Goal: Find specific page/section: Find specific page/section

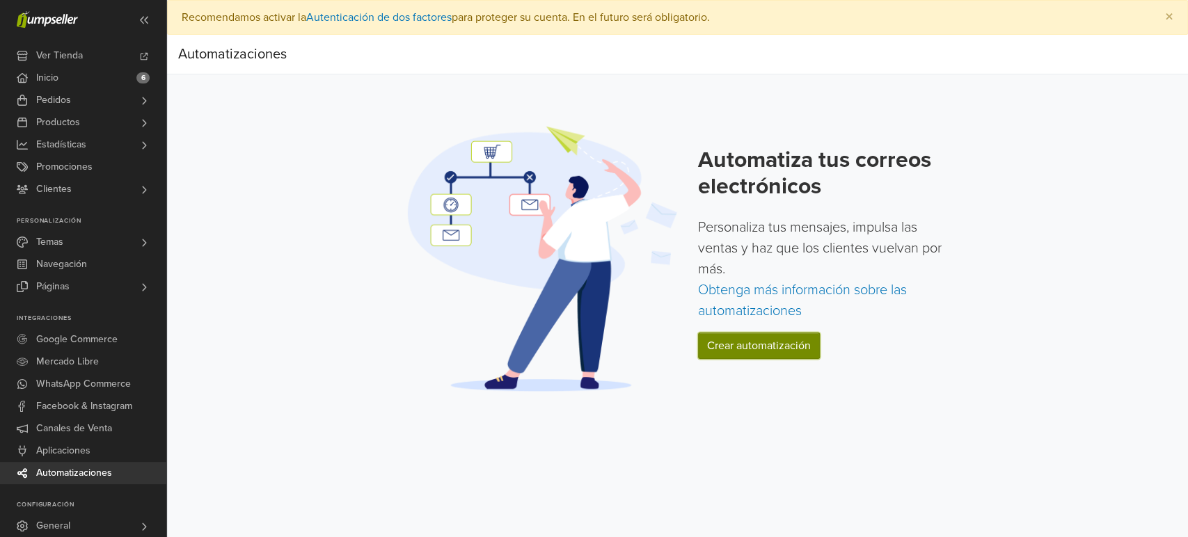
click at [771, 350] on link "Crear automatización" at bounding box center [759, 346] width 122 height 26
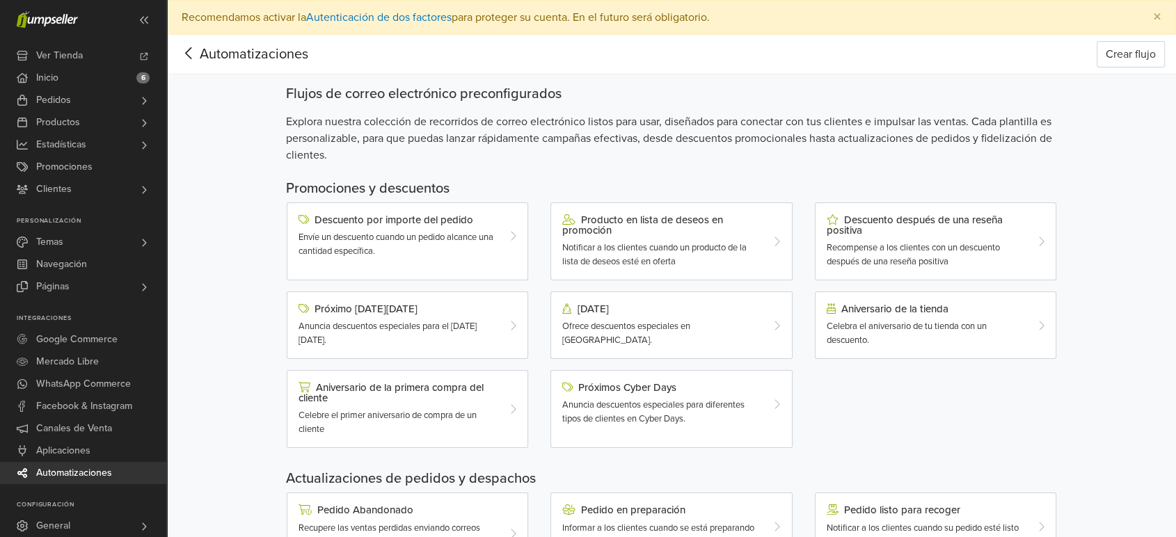
scroll to position [387, 0]
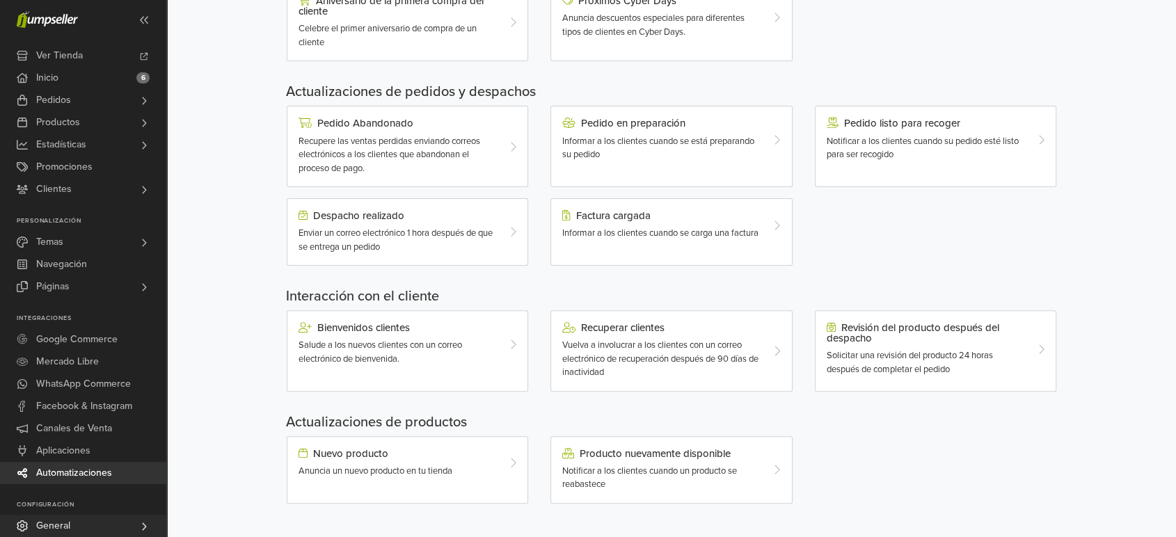
click at [122, 517] on link "General" at bounding box center [83, 526] width 166 height 22
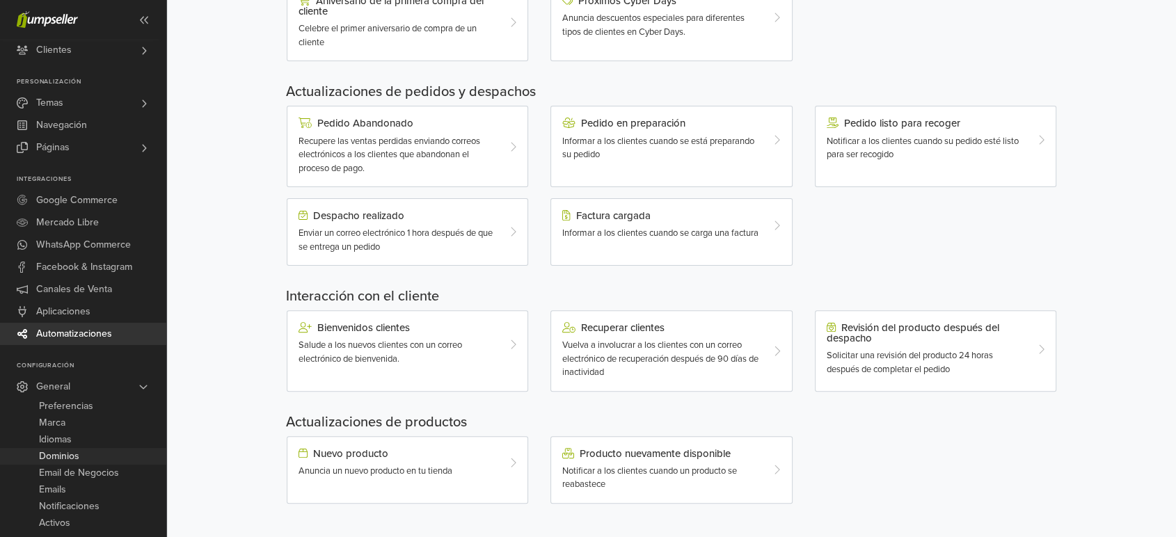
click at [106, 459] on link "Dominios" at bounding box center [83, 456] width 166 height 17
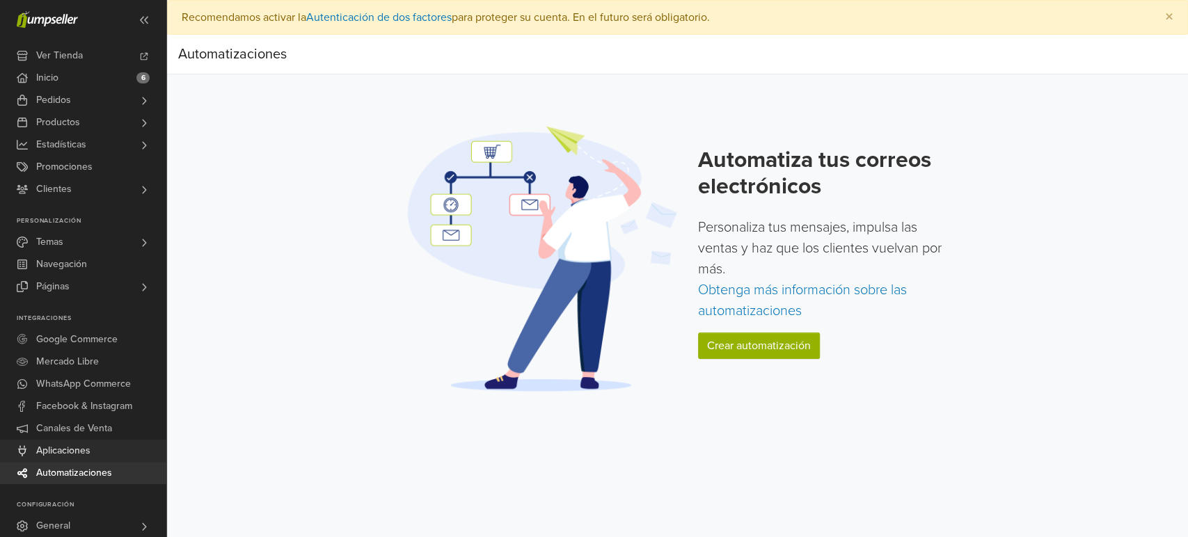
click at [85, 452] on span "Aplicaciones" at bounding box center [63, 451] width 54 height 22
